Goal: Use online tool/utility: Utilize a website feature to perform a specific function

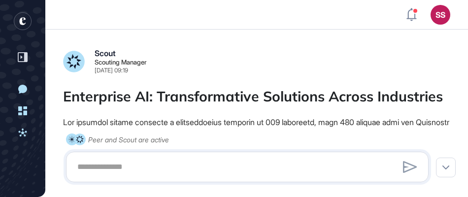
scroll to position [0, 0]
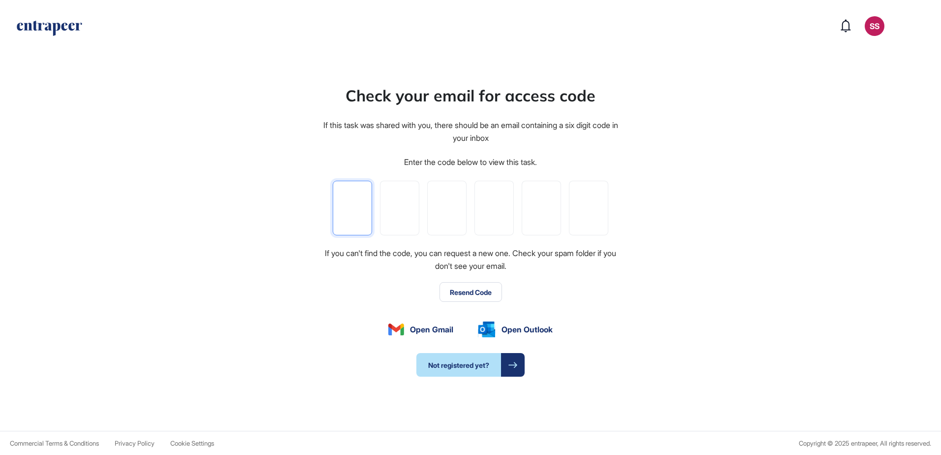
click at [365, 209] on input "tel" at bounding box center [352, 208] width 39 height 55
paste input "*"
type input "*"
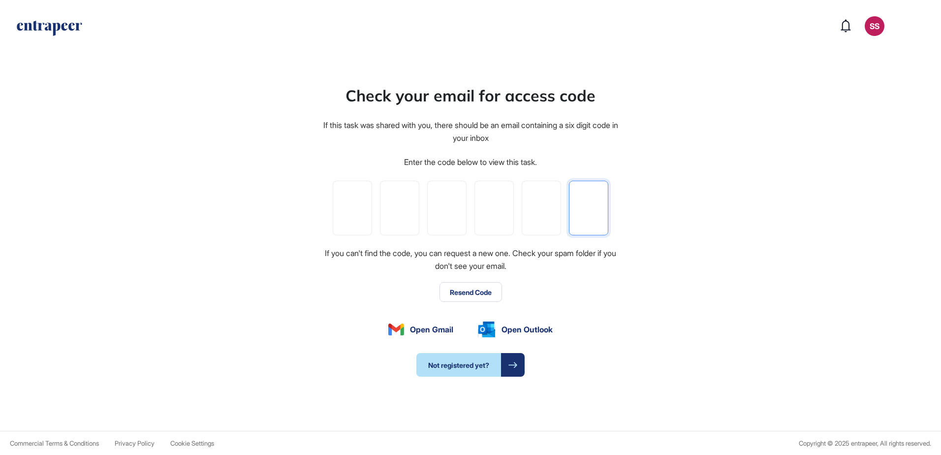
type input "*"
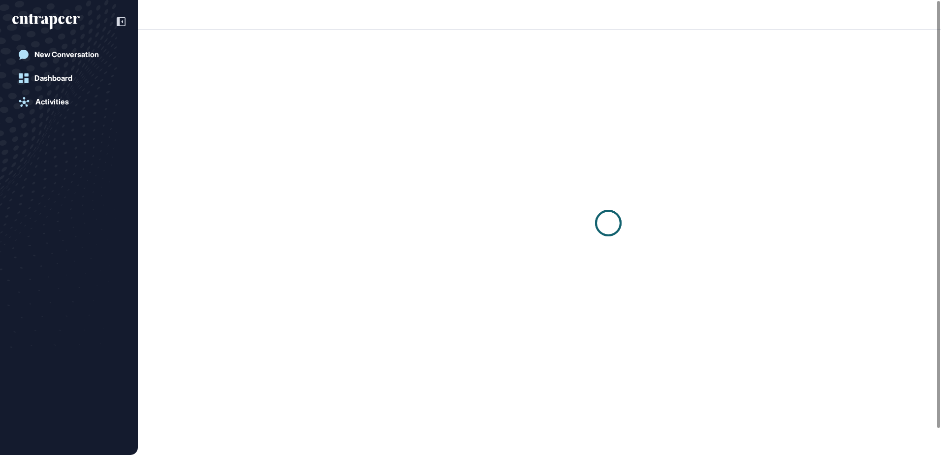
scroll to position [0, 0]
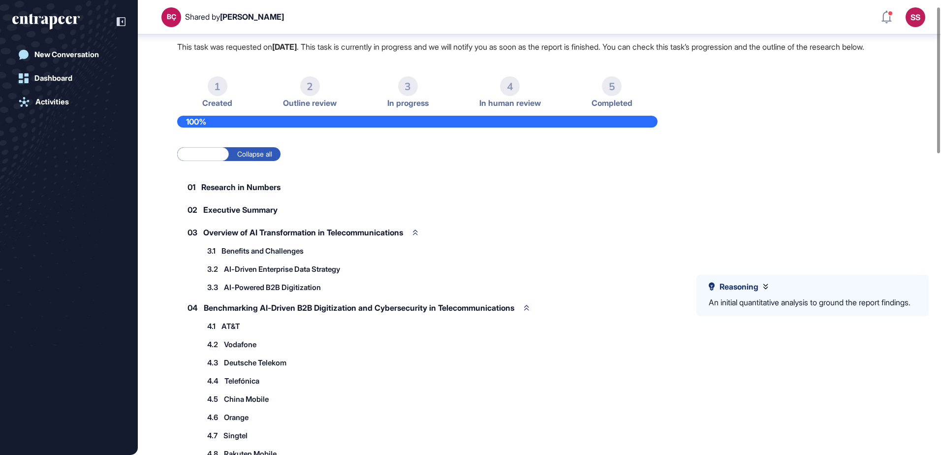
scroll to position [153, 0]
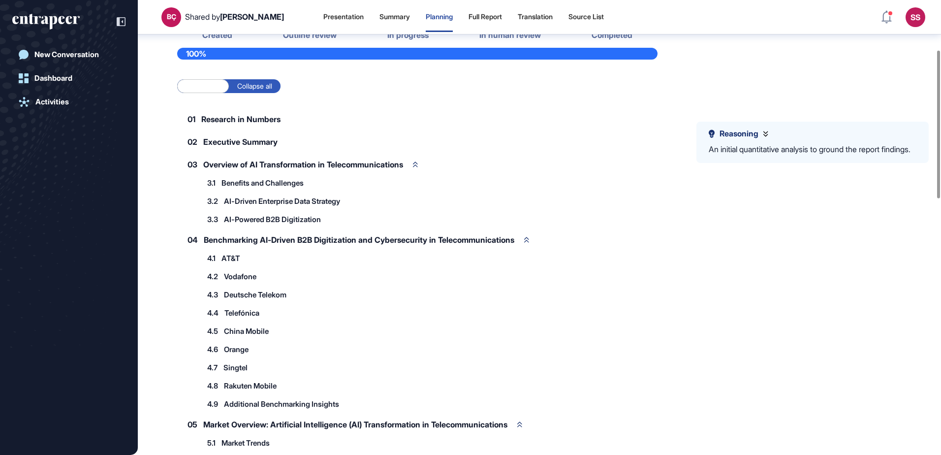
click at [286, 187] on span "Benefits and Challenges" at bounding box center [263, 182] width 82 height 7
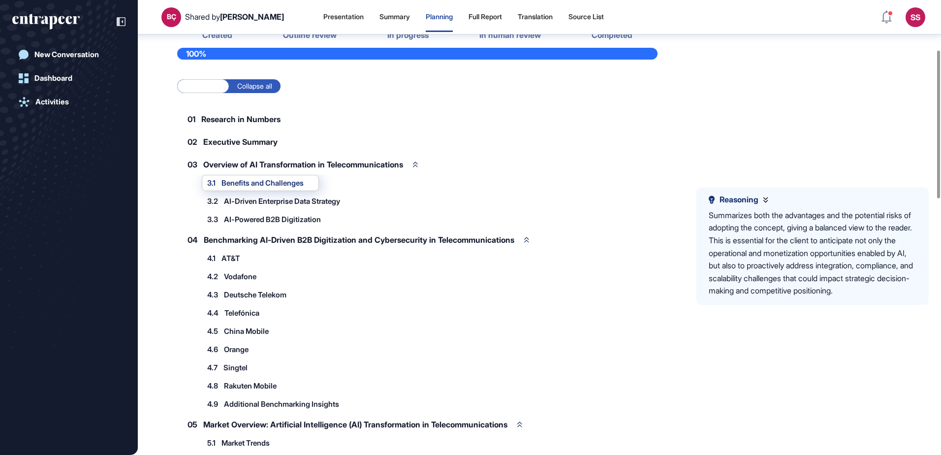
click at [288, 205] on span "AI-Driven Enterprise Data Strategy" at bounding box center [282, 200] width 116 height 7
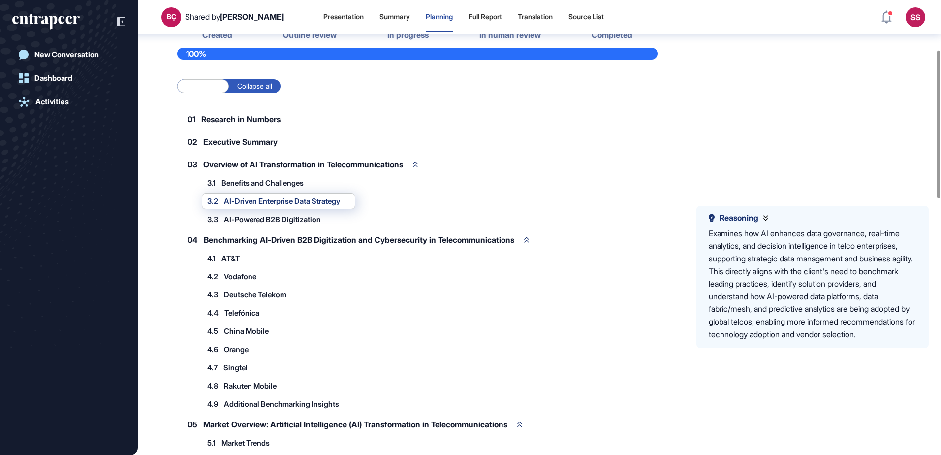
click at [293, 223] on span "AI-Powered B2B Digitization" at bounding box center [272, 219] width 97 height 7
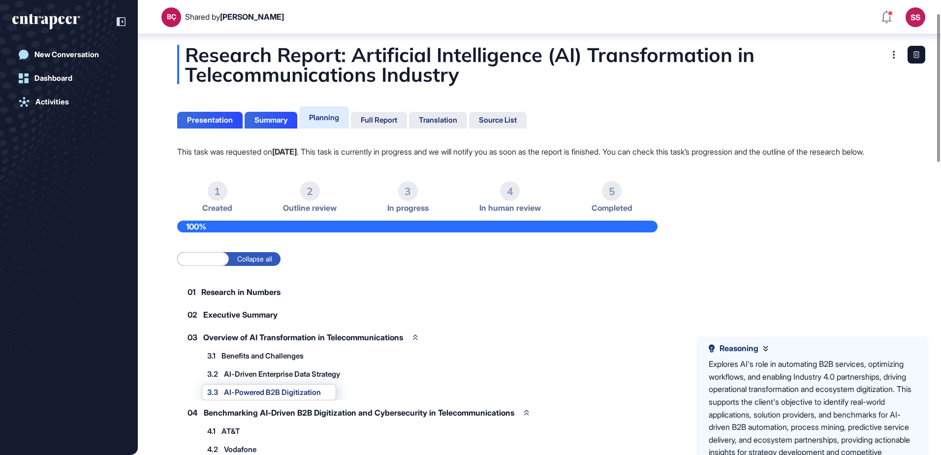
scroll to position [0, 0]
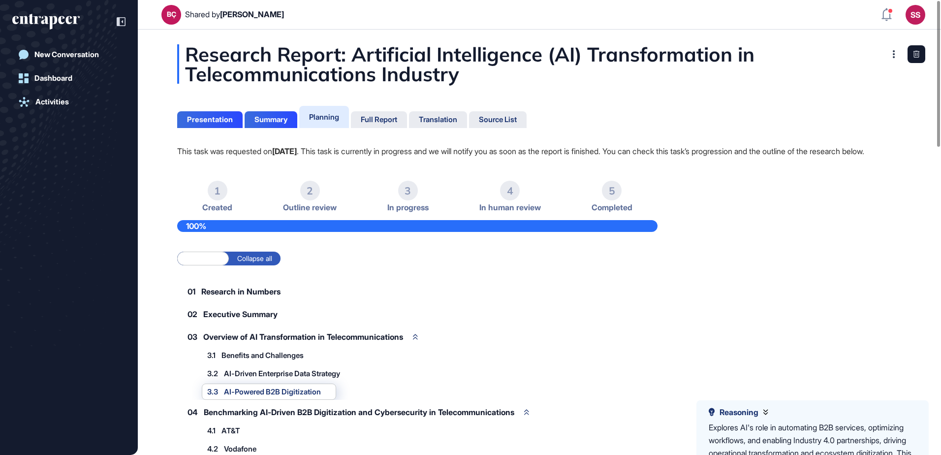
click at [215, 200] on div "1" at bounding box center [218, 191] width 20 height 20
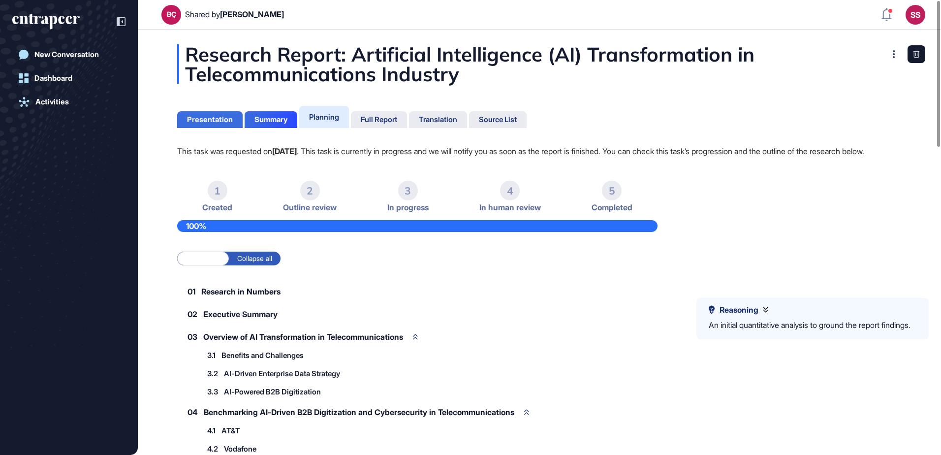
click at [216, 120] on div "Presentation" at bounding box center [210, 119] width 46 height 9
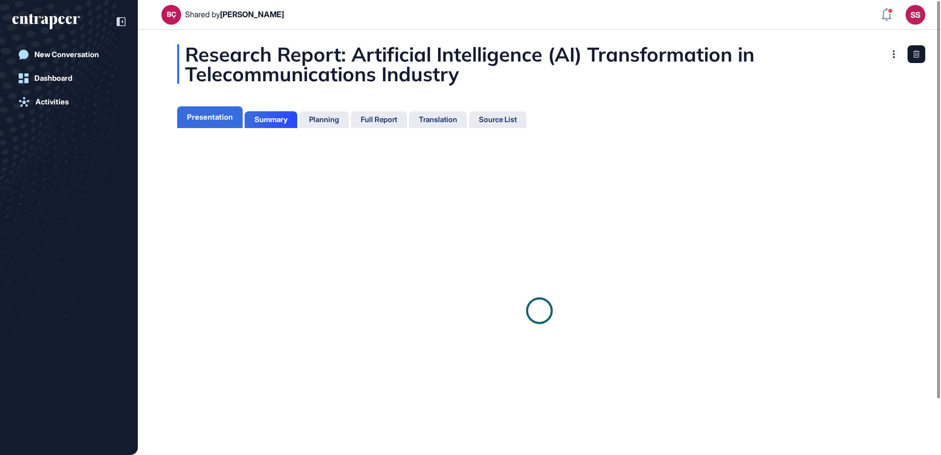
scroll to position [4, 0]
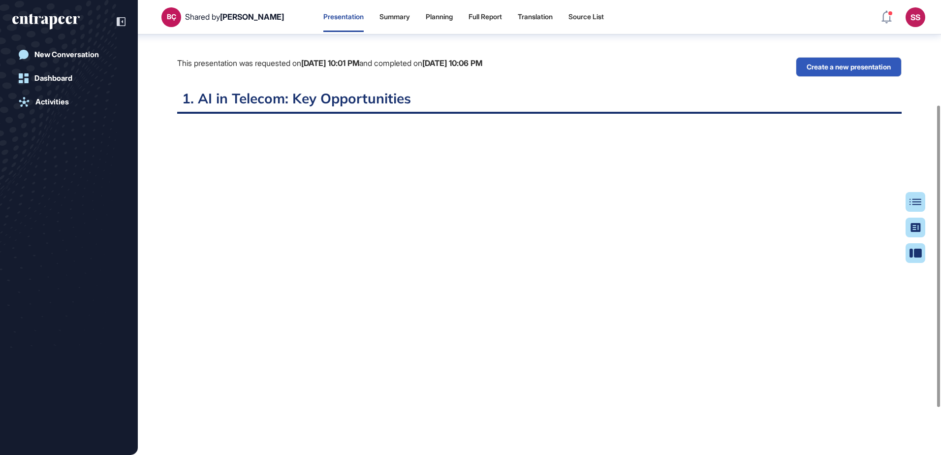
scroll to position [54, 0]
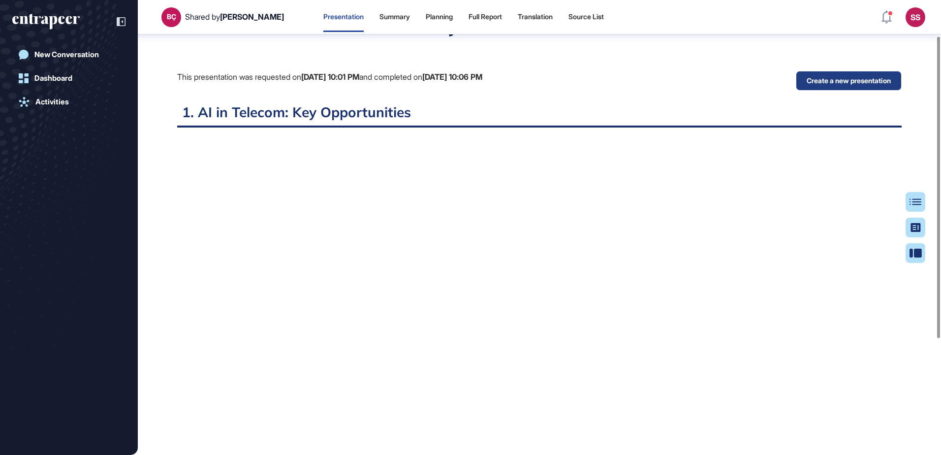
click at [853, 78] on button "Create a new presentation" at bounding box center [849, 81] width 106 height 20
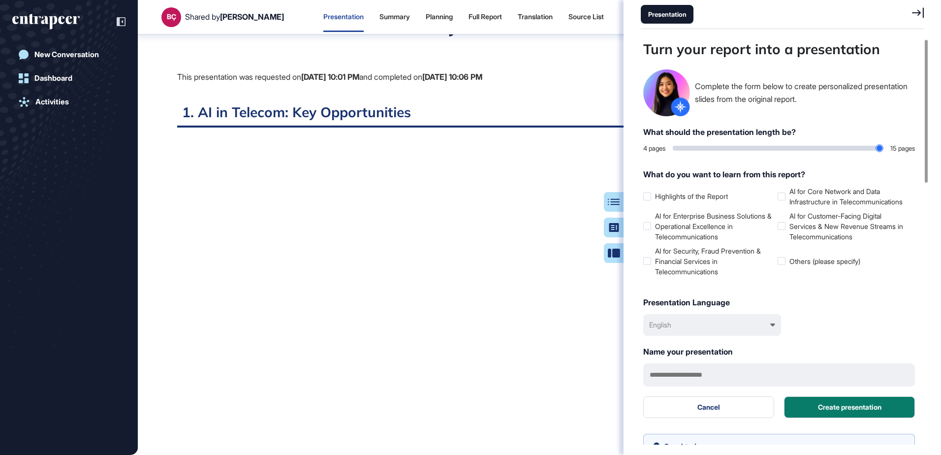
scroll to position [406, 286]
click at [920, 14] on icon at bounding box center [918, 12] width 12 height 10
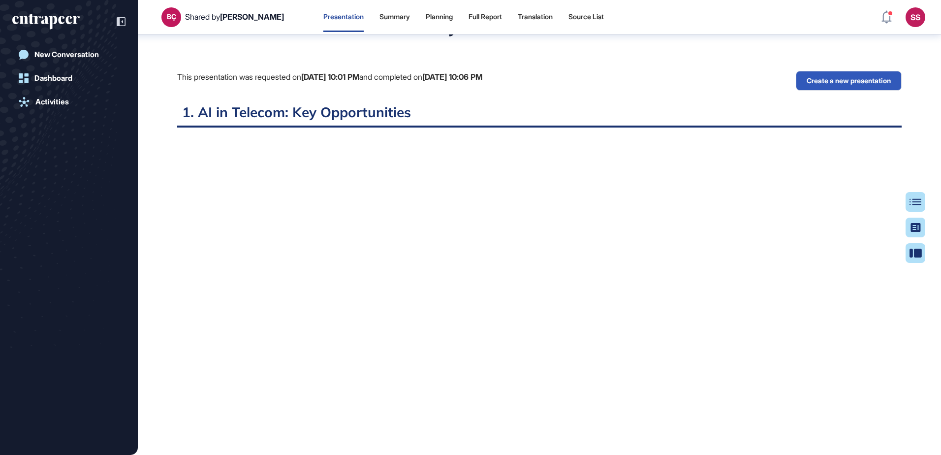
scroll to position [406, 2]
click at [916, 255] on div "Presentation" at bounding box center [891, 253] width 52 height 8
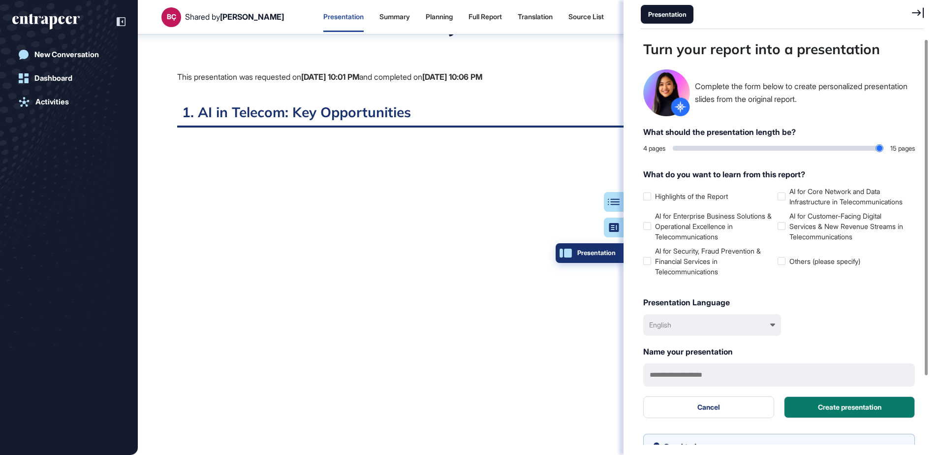
scroll to position [0, 0]
click at [761, 334] on div "English" at bounding box center [712, 325] width 138 height 22
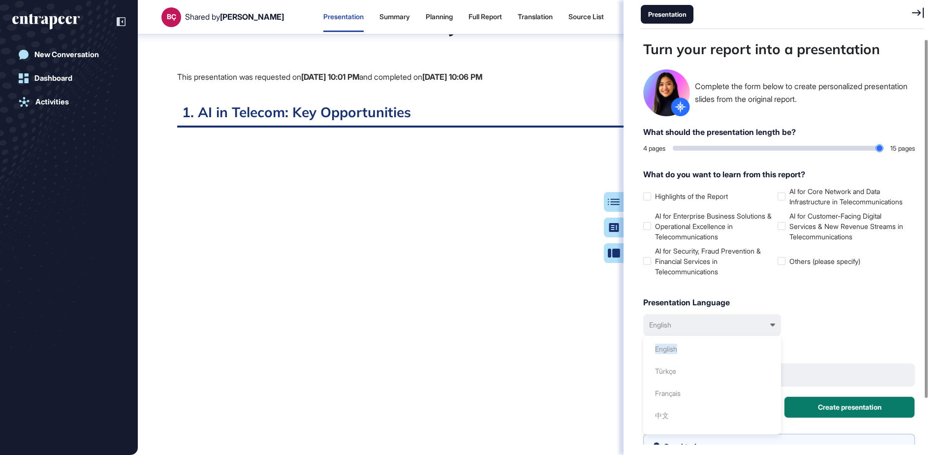
click at [761, 334] on div "English English Türkçe Français 中文 Español Deutsch Italiano 日本語" at bounding box center [712, 325] width 138 height 22
click at [665, 233] on label "AI for Enterprise Business Solutions & Operational Excellence in Telecommunicat…" at bounding box center [708, 226] width 130 height 31
click at [664, 268] on label "AI for Security, Fraud Prevention & Financial Services in Telecommunications" at bounding box center [708, 261] width 130 height 31
click at [806, 200] on label "AI for Core Network and Data Infrastructure in Telecommunications" at bounding box center [843, 196] width 130 height 21
click at [803, 232] on label "AI for Customer-Facing Digital Services & New Revenue Streams in Telecommunicat…" at bounding box center [843, 226] width 130 height 31
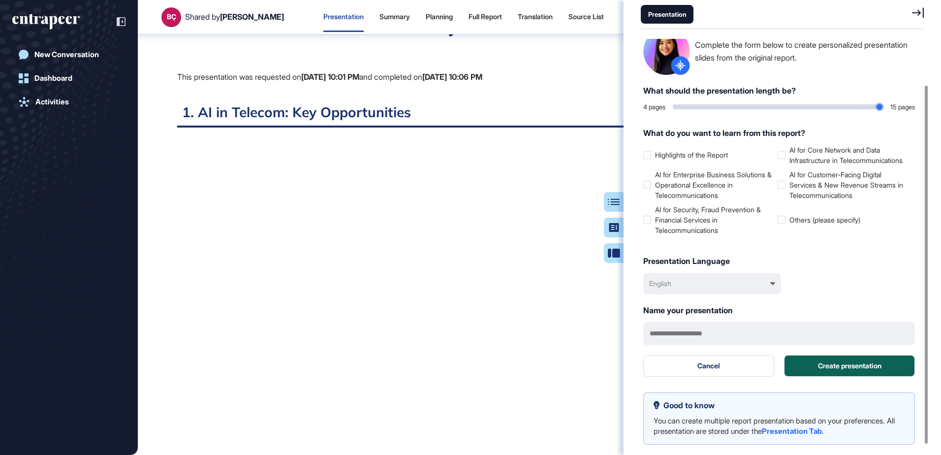
click at [848, 365] on button "Create presentation" at bounding box center [849, 366] width 131 height 22
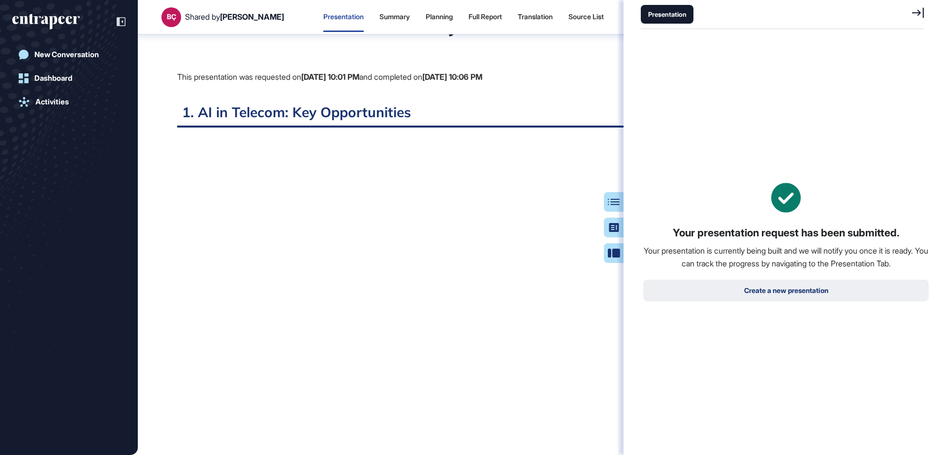
click at [812, 293] on button "Create a new presentation" at bounding box center [786, 291] width 286 height 22
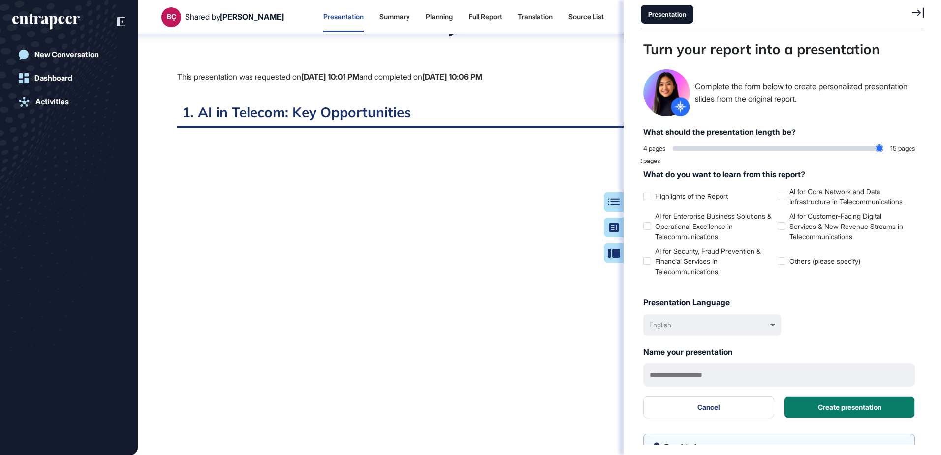
click at [662, 9] on div "Presentation" at bounding box center [667, 14] width 53 height 19
click at [590, 58] on div "Research Report: Artificial Intelligence (AI) Transformation in Telecommunicati…" at bounding box center [539, 291] width 803 height 592
click at [920, 14] on icon at bounding box center [918, 12] width 12 height 10
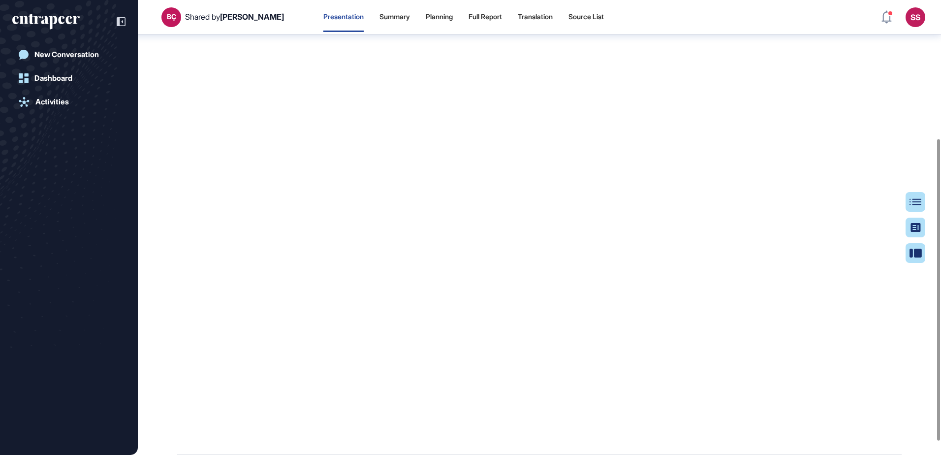
scroll to position [229, 0]
